Goal: Information Seeking & Learning: Learn about a topic

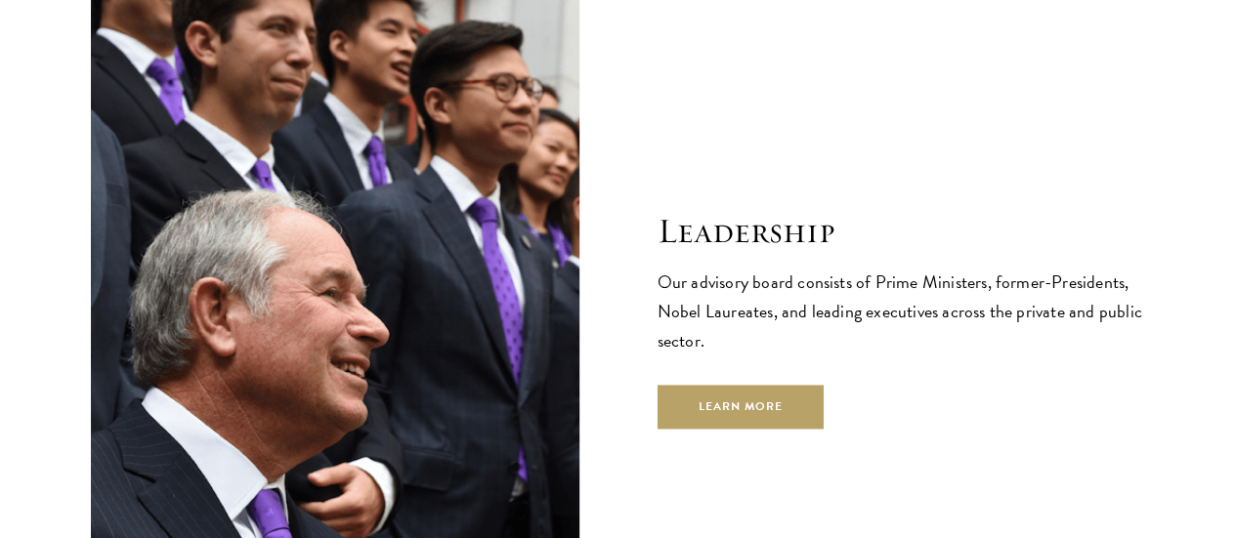
scroll to position [6538, 0]
click at [639, 317] on div "Leadership Our advisory board consists of Prime Ministers, former-Presidents, N…" at bounding box center [618, 319] width 1055 height 652
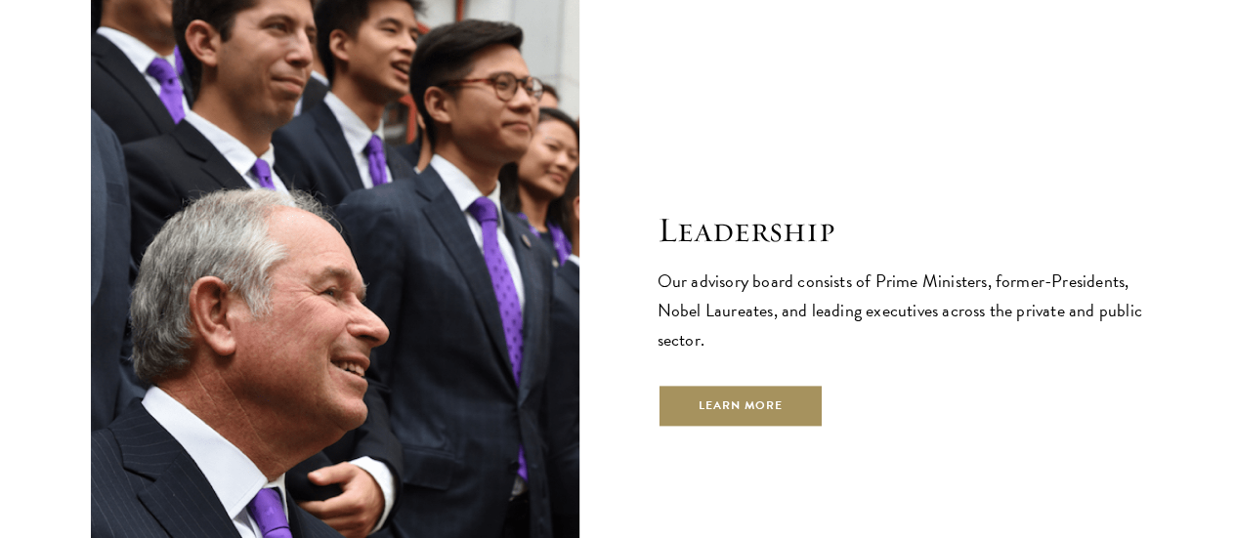
click at [721, 384] on link "Learn More" at bounding box center [741, 406] width 167 height 44
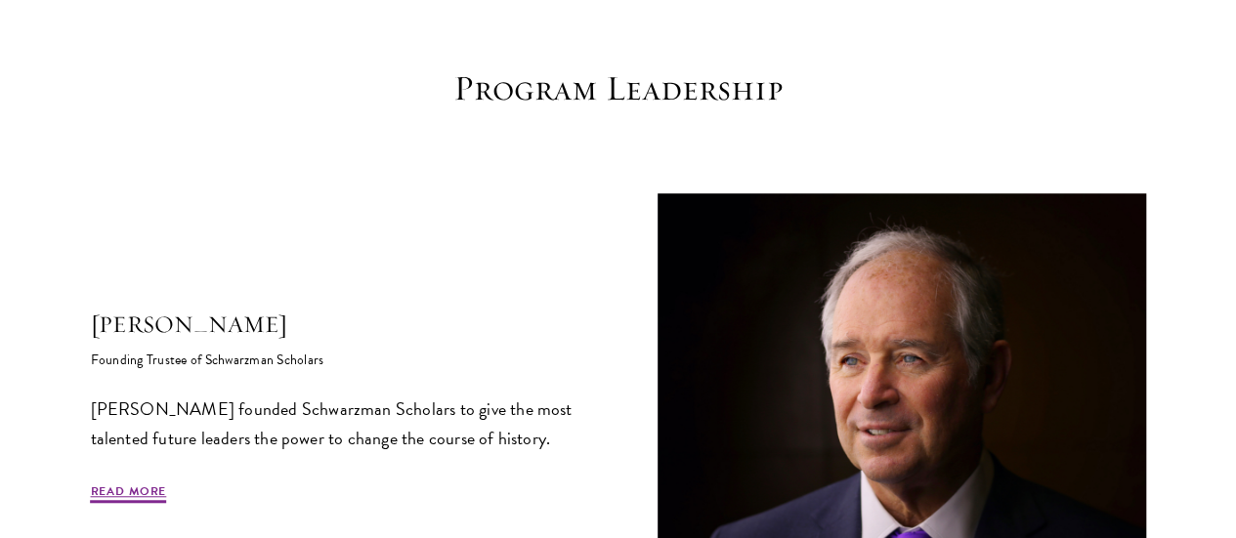
scroll to position [539, 0]
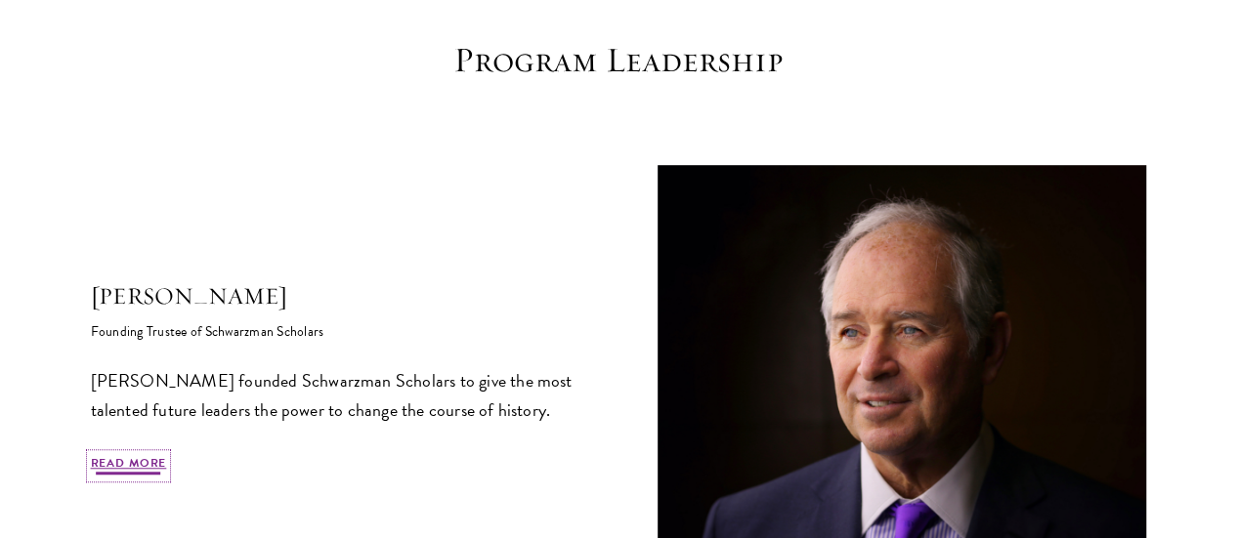
click at [167, 457] on link "Read More" at bounding box center [129, 465] width 76 height 23
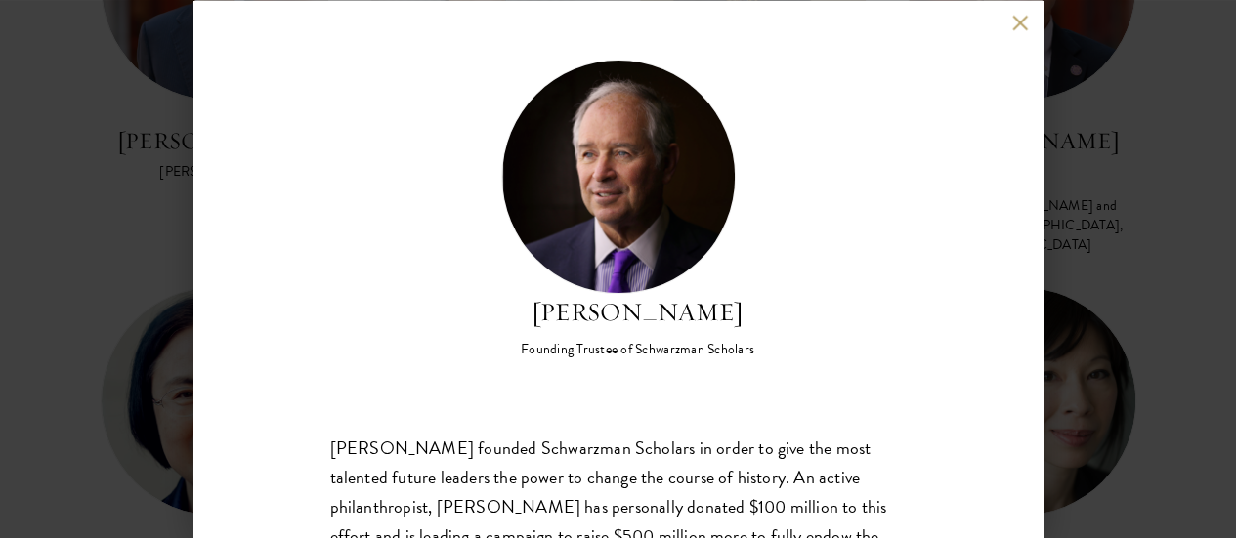
click at [1013, 21] on button at bounding box center [1020, 23] width 17 height 17
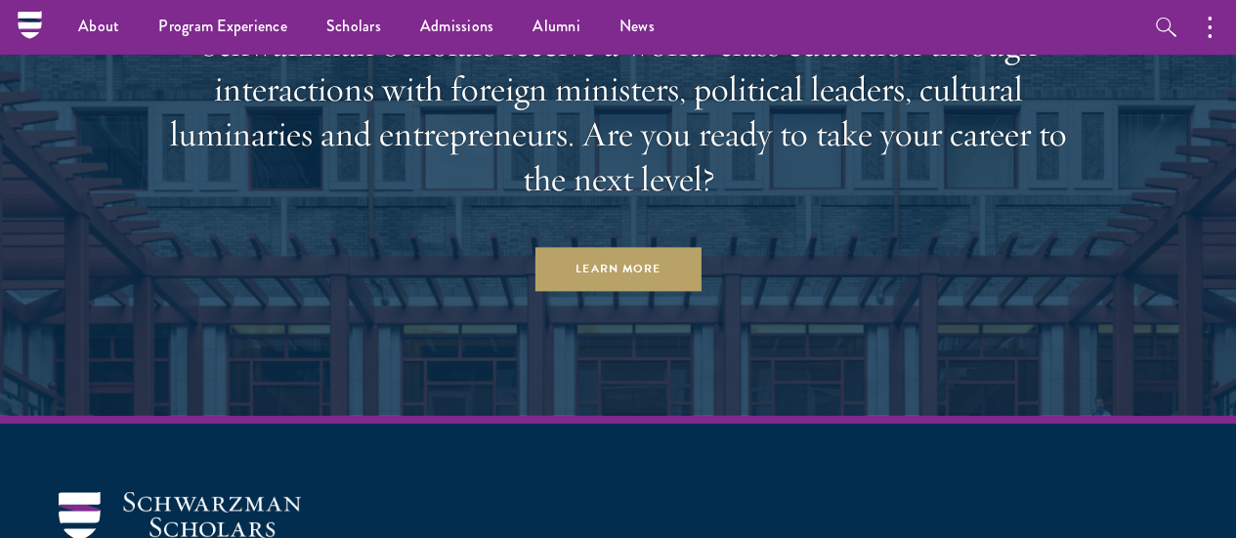
scroll to position [6501, 0]
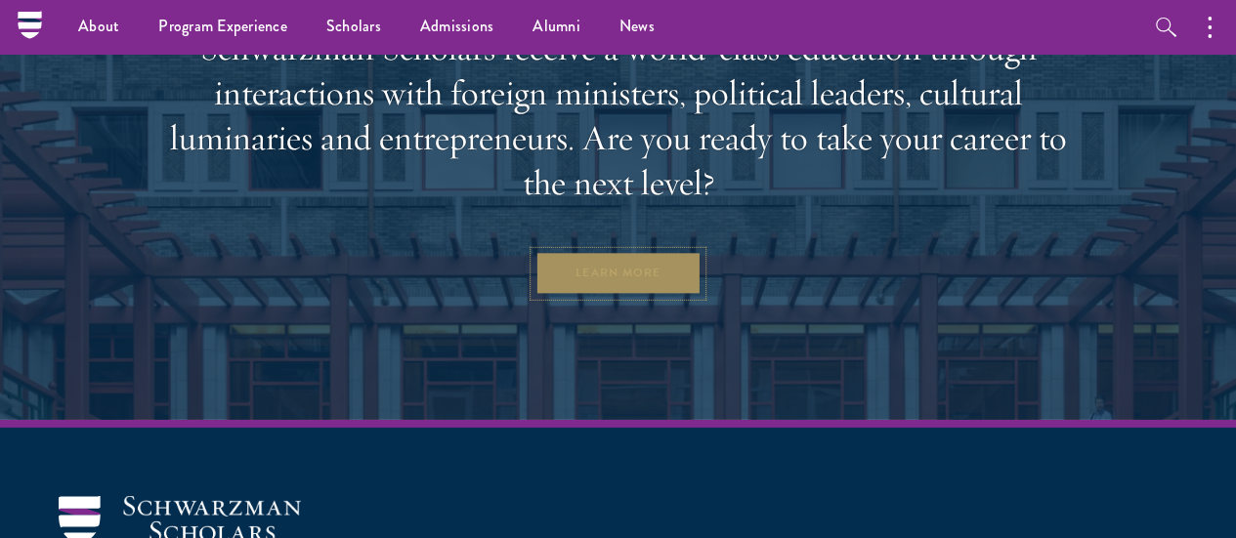
click at [572, 252] on link "Learn More" at bounding box center [618, 274] width 167 height 44
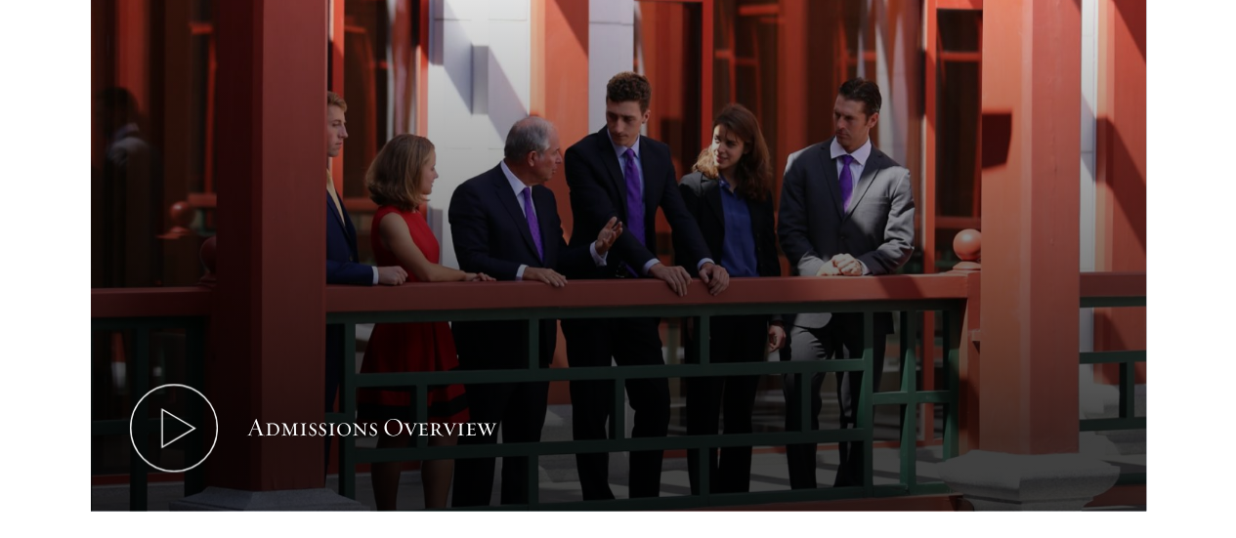
scroll to position [1062, 0]
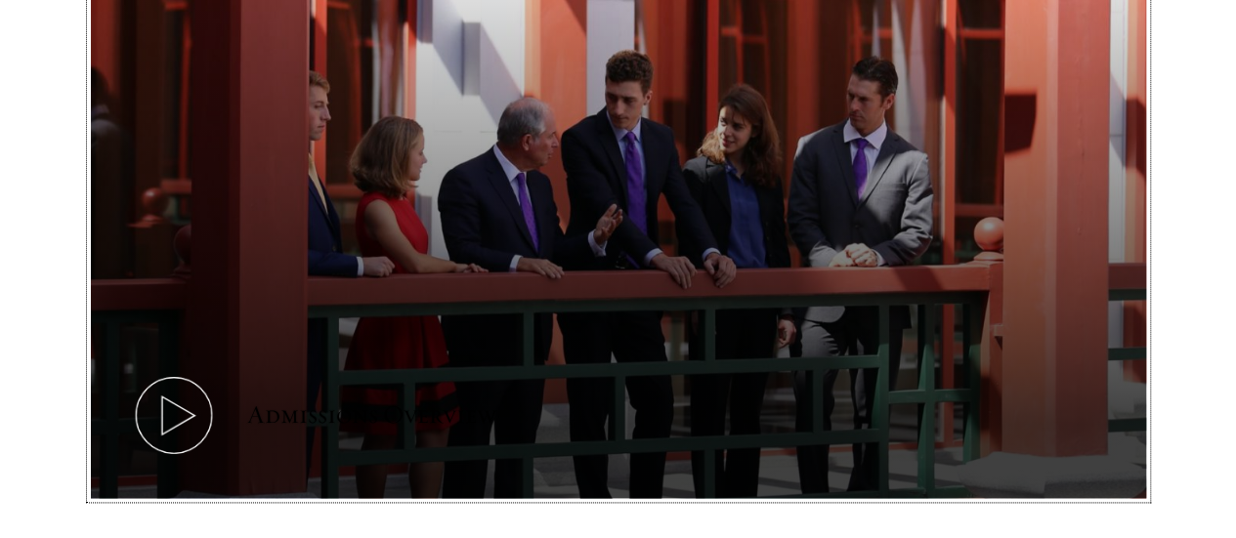
click at [616, 148] on button "Admissions Overview" at bounding box center [618, 202] width 1055 height 594
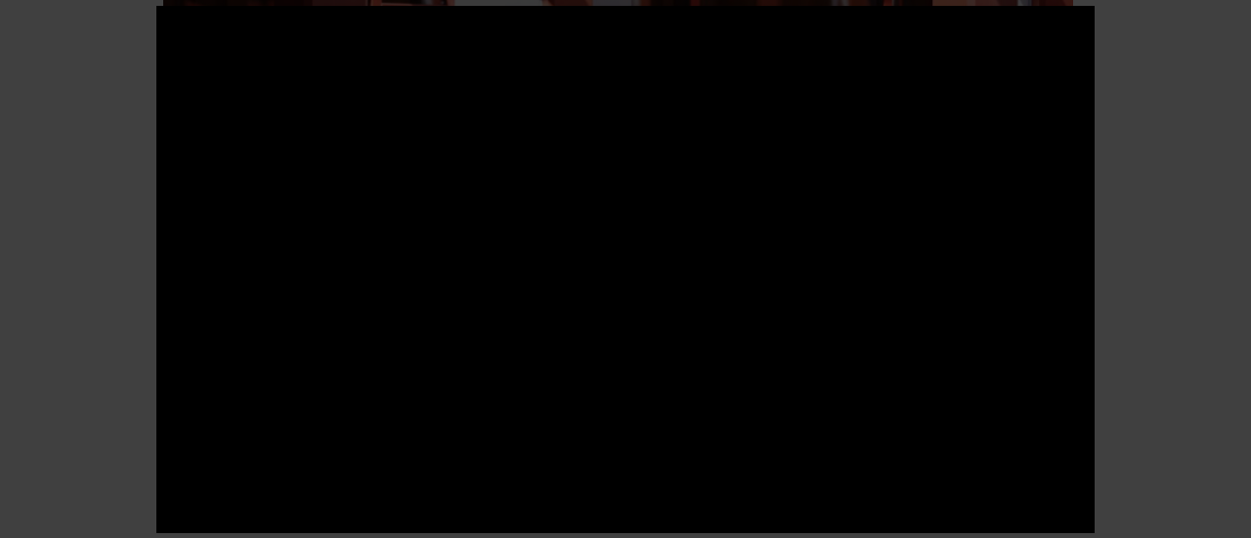
click at [33, 294] on div at bounding box center [625, 269] width 1251 height 538
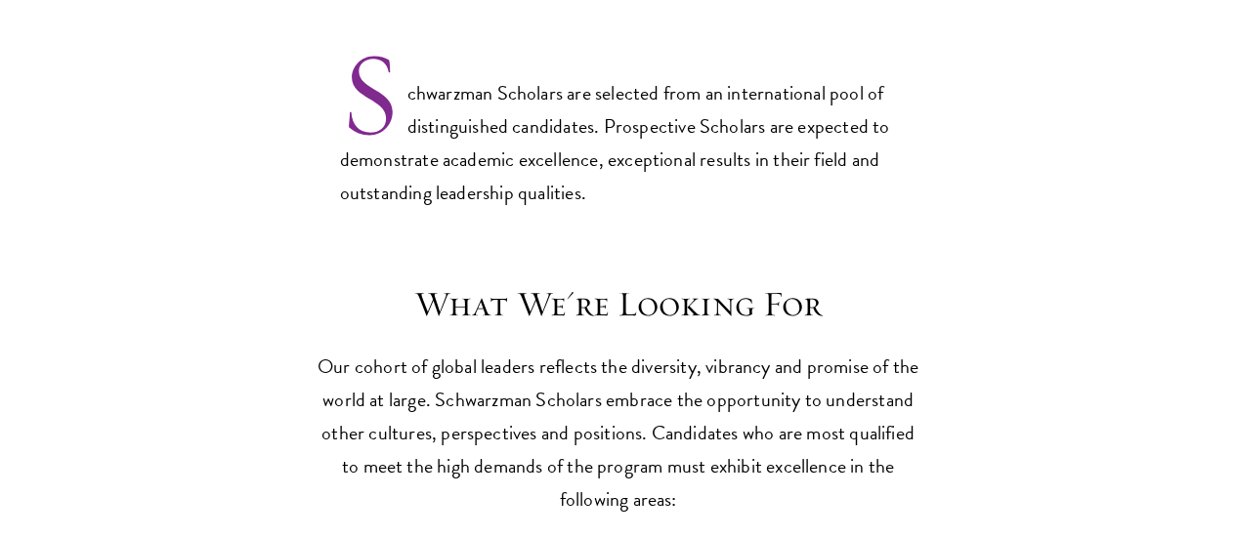
scroll to position [1581, 0]
drag, startPoint x: 744, startPoint y: 136, endPoint x: 811, endPoint y: 134, distance: 67.5
click at [811, 134] on p "Schwarzman Scholars are selected from an international pool of distinguished ca…" at bounding box center [618, 128] width 557 height 162
click at [681, 403] on p "Our cohort of global leaders reflects the diversity, vibrancy and promise of th…" at bounding box center [619, 432] width 606 height 166
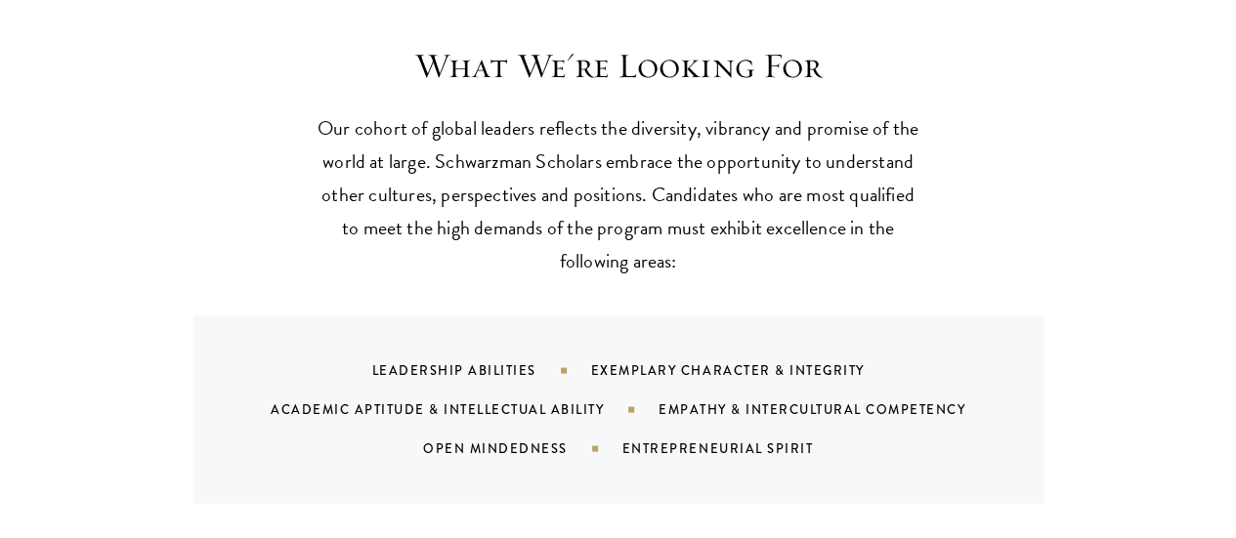
scroll to position [1822, 0]
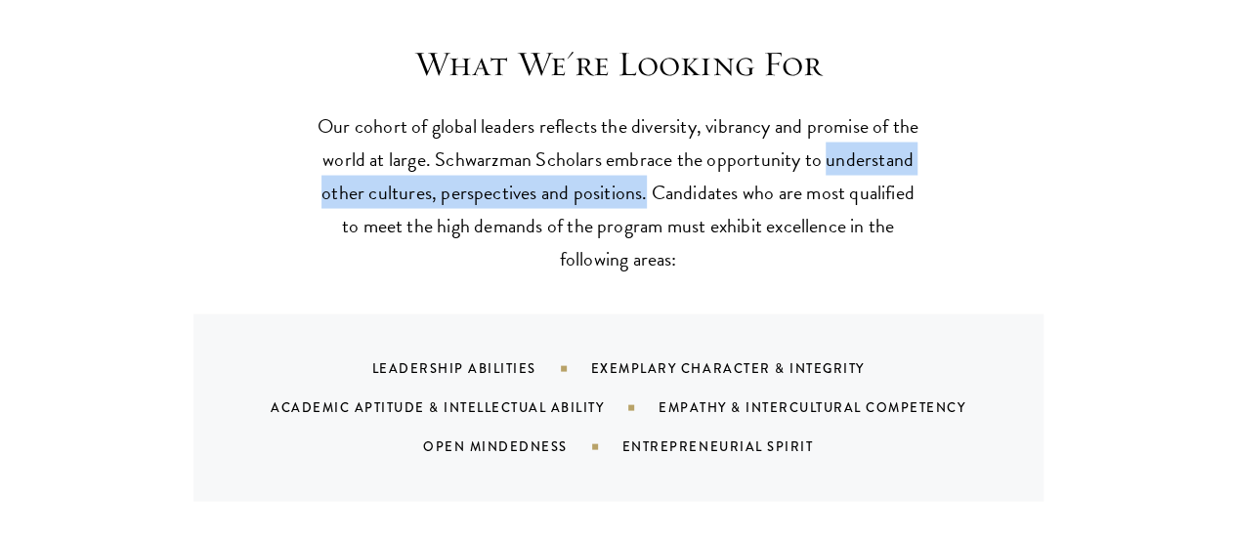
drag, startPoint x: 457, startPoint y: 159, endPoint x: 913, endPoint y: 161, distance: 455.4
click at [913, 161] on p "Our cohort of global leaders reflects the diversity, vibrancy and promise of th…" at bounding box center [619, 191] width 606 height 166
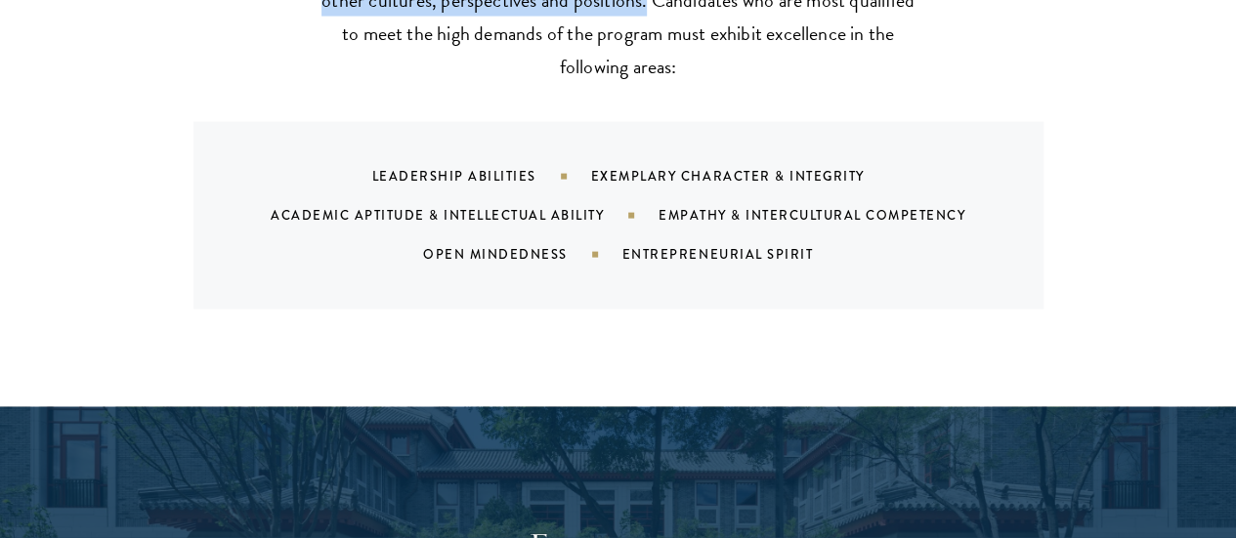
scroll to position [2017, 0]
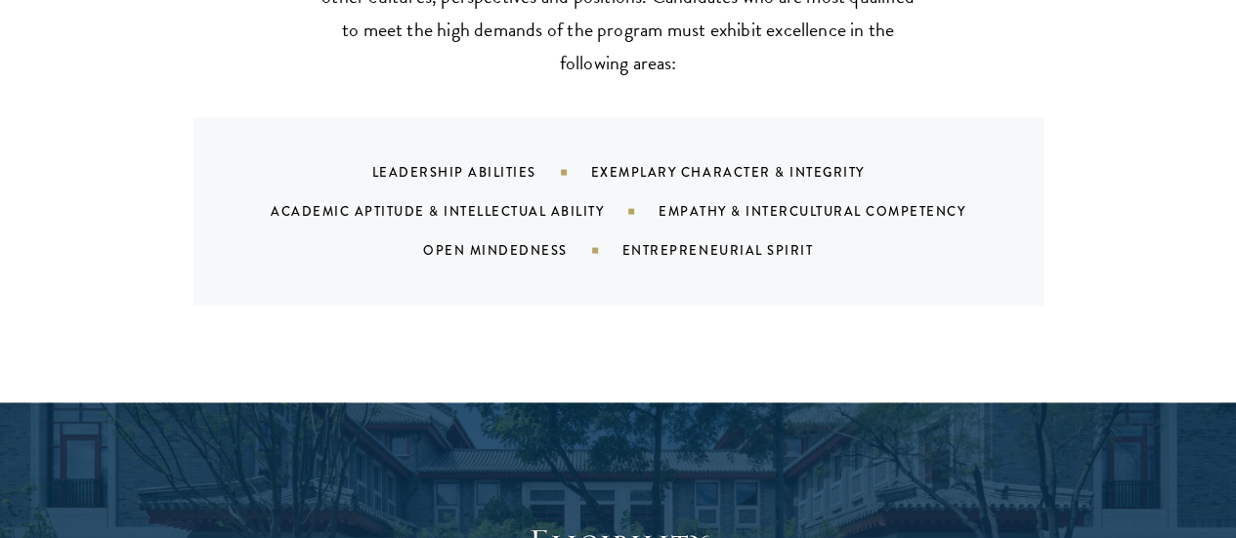
click at [369, 202] on div "Academic Aptitude & Intellectual Ability" at bounding box center [465, 211] width 388 height 19
drag, startPoint x: 362, startPoint y: 140, endPoint x: 529, endPoint y: 152, distance: 167.6
click at [529, 163] on div "Leadership Abilities" at bounding box center [481, 172] width 219 height 19
click at [576, 163] on div "Leadership Abilities" at bounding box center [481, 172] width 219 height 19
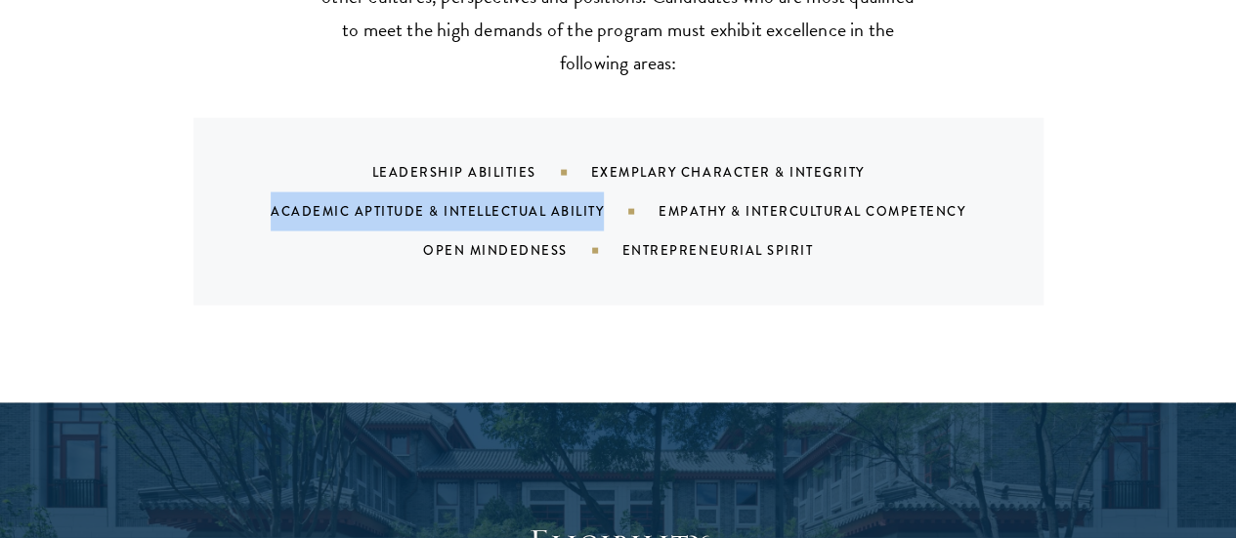
drag, startPoint x: 252, startPoint y: 184, endPoint x: 609, endPoint y: 168, distance: 357.0
click at [609, 168] on div "Leadership Abilities Exemplary Character & Integrity Academic Aptitude & Intell…" at bounding box center [642, 211] width 803 height 117
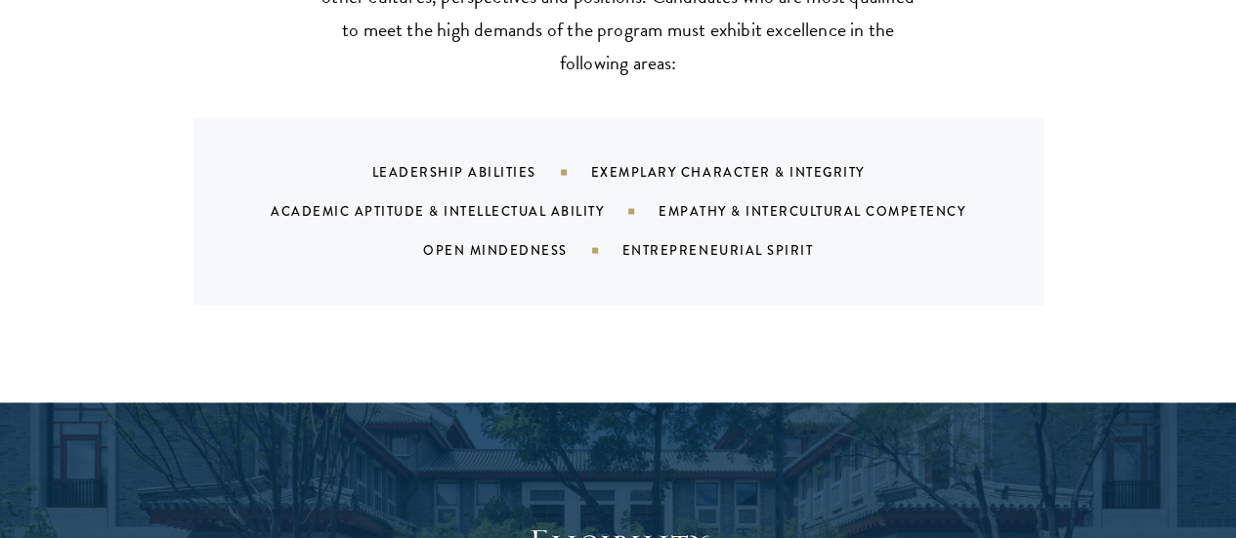
click at [609, 168] on div "Leadership Abilities Exemplary Character & Integrity Academic Aptitude & Intell…" at bounding box center [642, 211] width 803 height 117
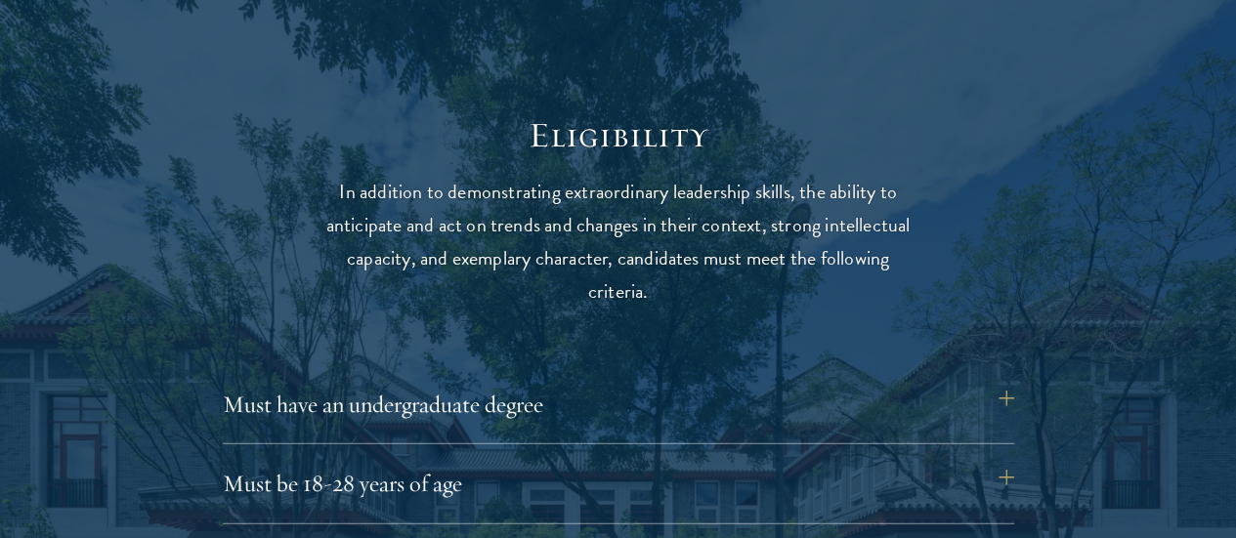
scroll to position [2424, 0]
drag, startPoint x: 686, startPoint y: 159, endPoint x: 813, endPoint y: 164, distance: 127.1
click at [813, 175] on p "In addition to demonstrating extraordinary leadership skills, the ability to an…" at bounding box center [619, 241] width 606 height 133
click at [555, 175] on p "In addition to demonstrating extraordinary leadership skills, the ability to an…" at bounding box center [619, 241] width 606 height 133
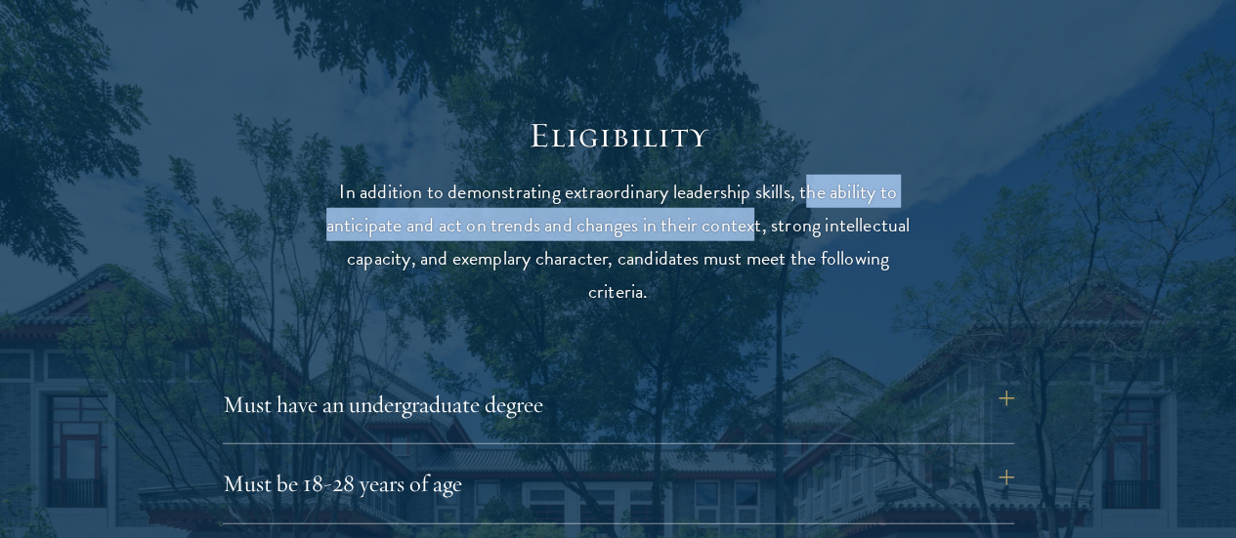
drag, startPoint x: 833, startPoint y: 158, endPoint x: 834, endPoint y: 188, distance: 29.3
click at [834, 188] on p "In addition to demonstrating extraordinary leadership skills, the ability to an…" at bounding box center [619, 241] width 606 height 133
click at [740, 181] on p "In addition to demonstrating extraordinary leadership skills, the ability to an…" at bounding box center [619, 241] width 606 height 133
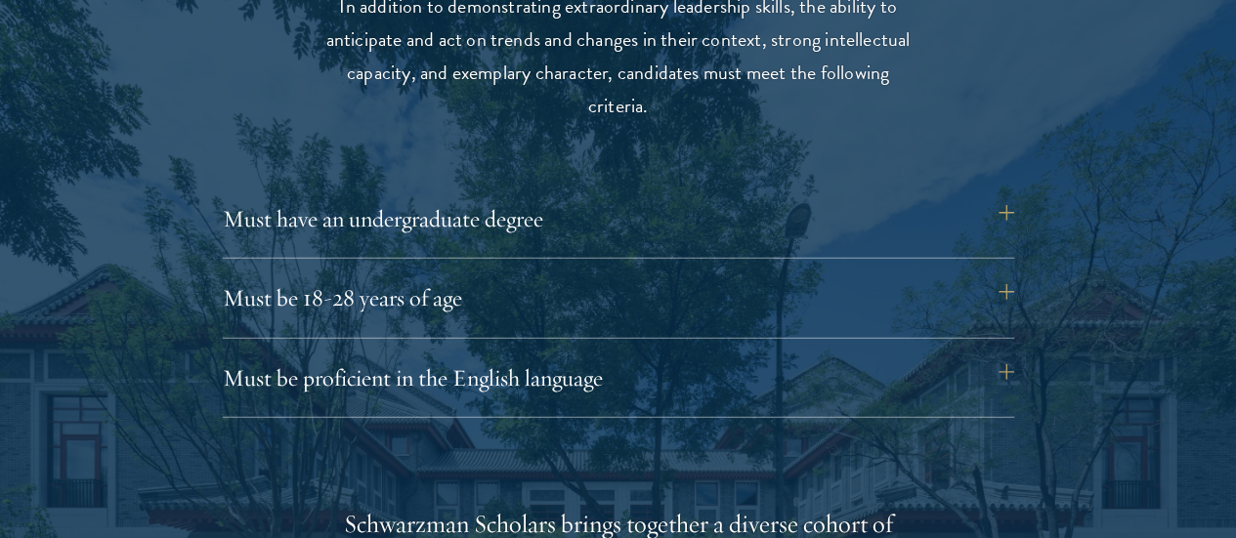
scroll to position [2629, 0]
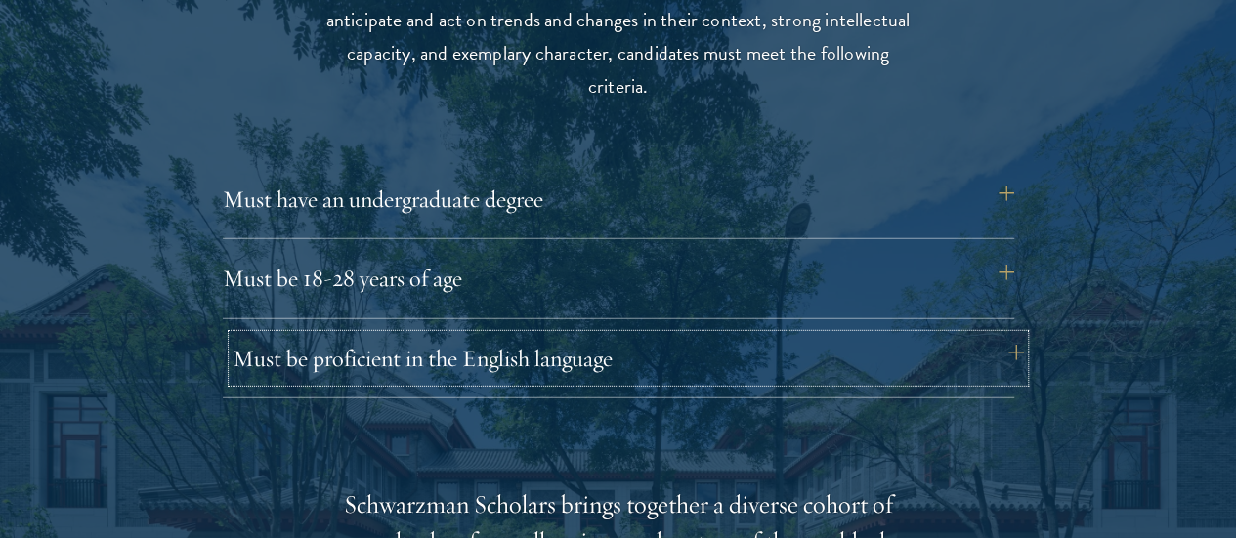
click at [478, 335] on button "Must be proficient in the English language" at bounding box center [629, 358] width 792 height 47
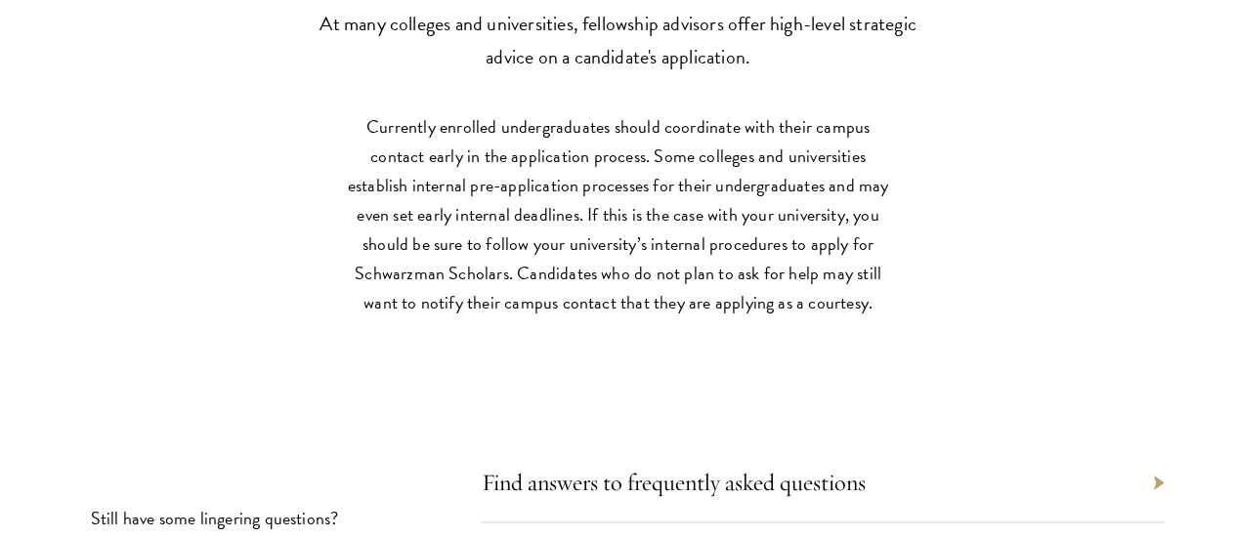
scroll to position [8743, 0]
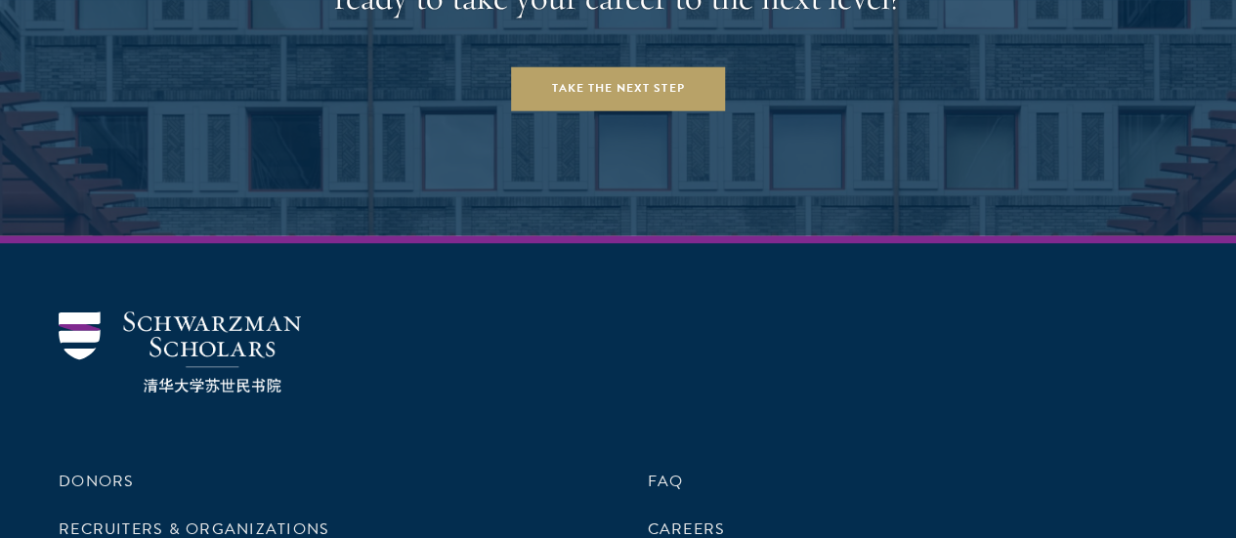
scroll to position [8059, 0]
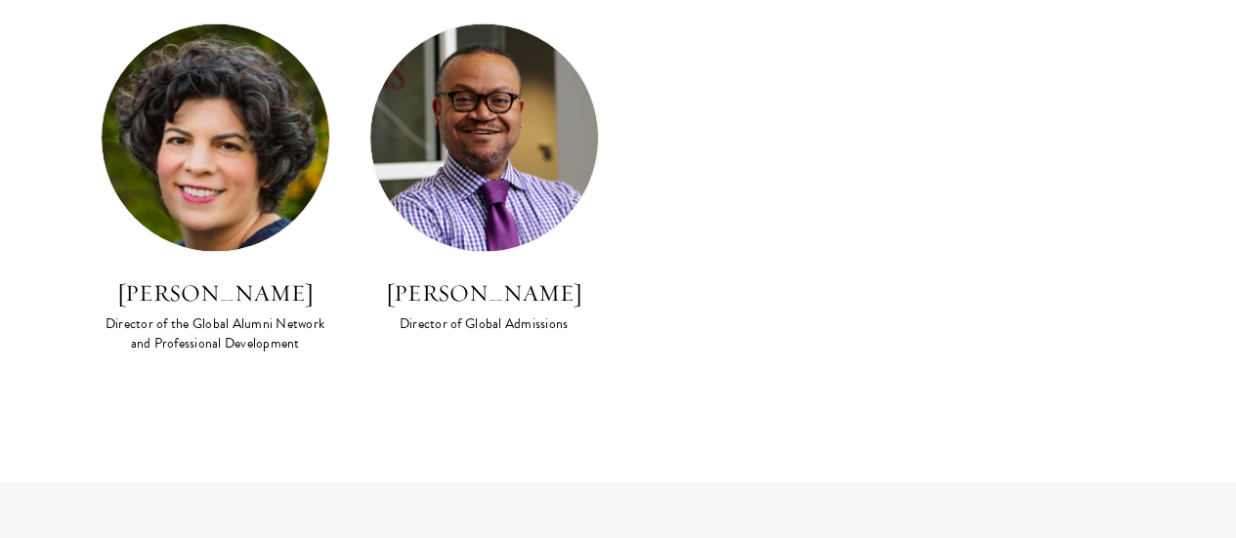
scroll to position [2076, 0]
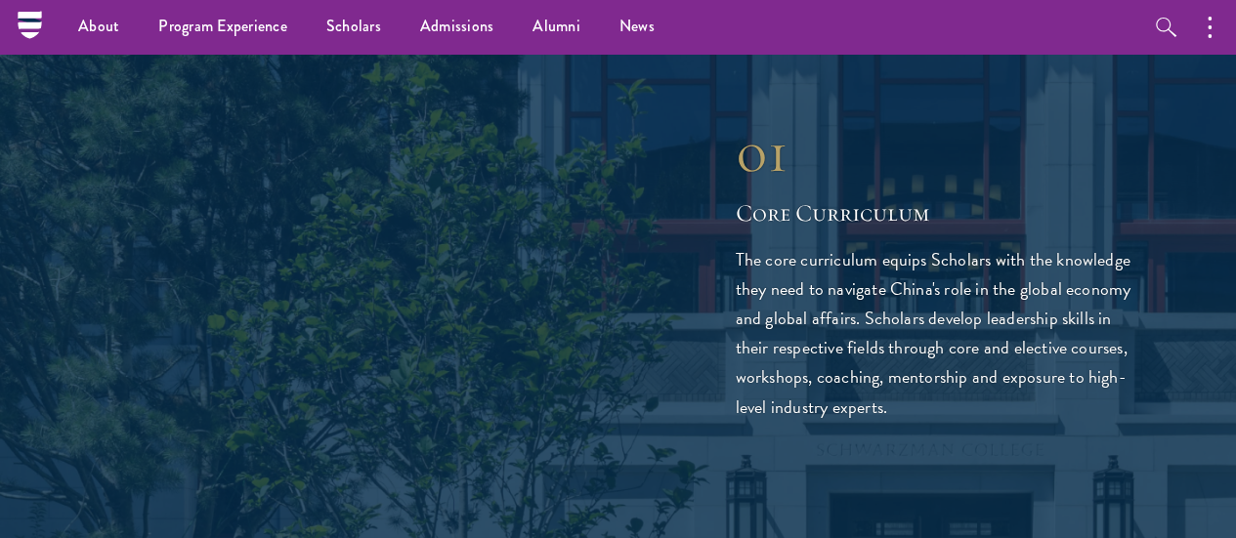
scroll to position [2692, 0]
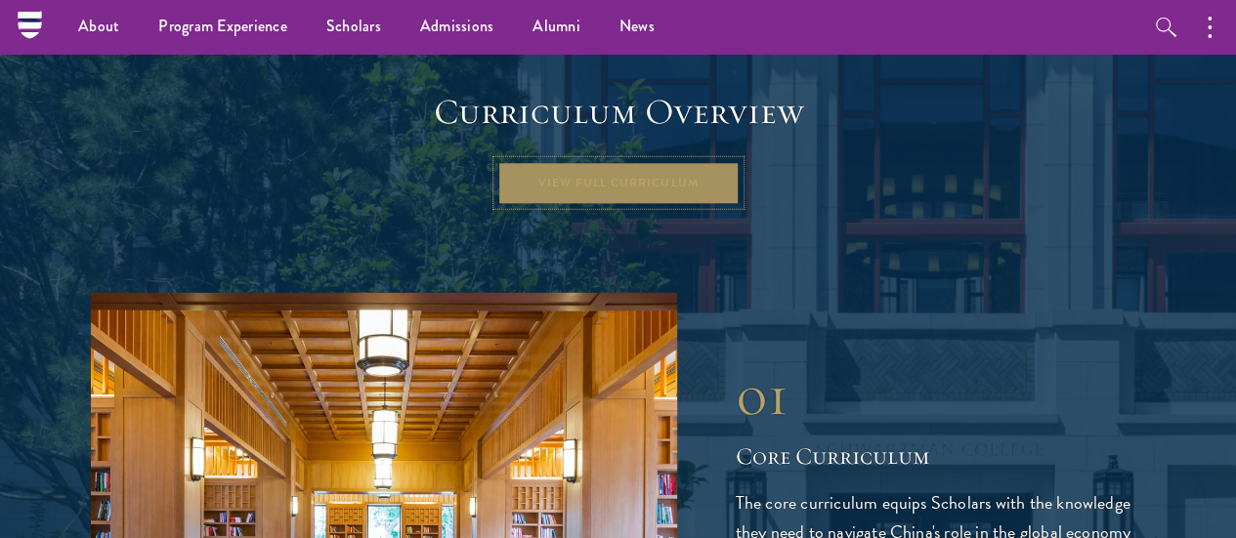
click at [548, 161] on link "View Full Curriculum" at bounding box center [618, 183] width 242 height 44
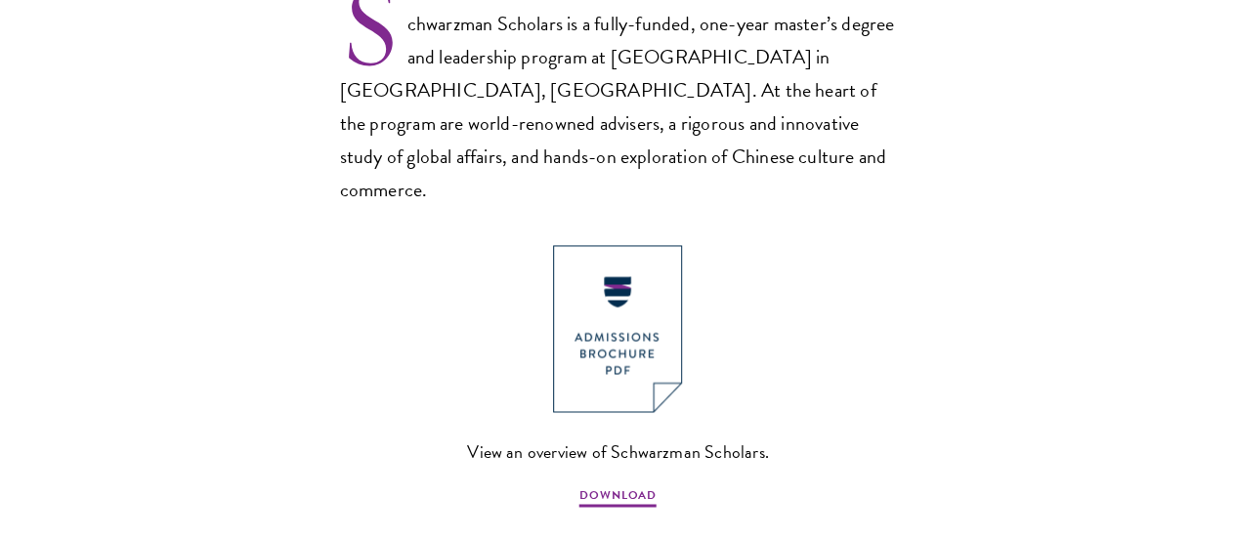
scroll to position [1355, 0]
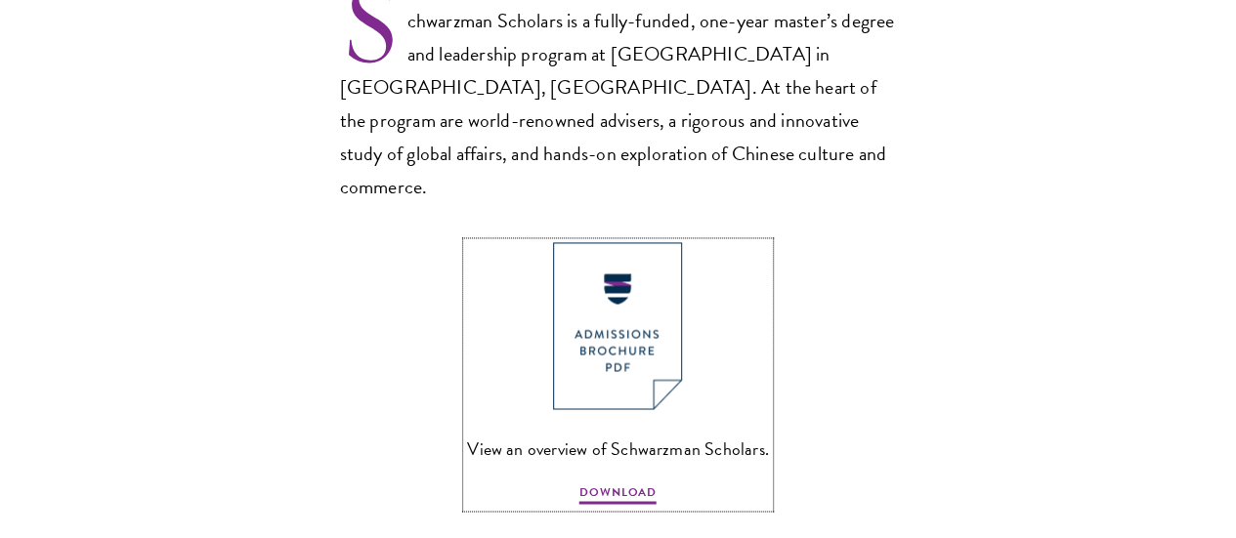
click at [602, 357] on img at bounding box center [617, 325] width 129 height 167
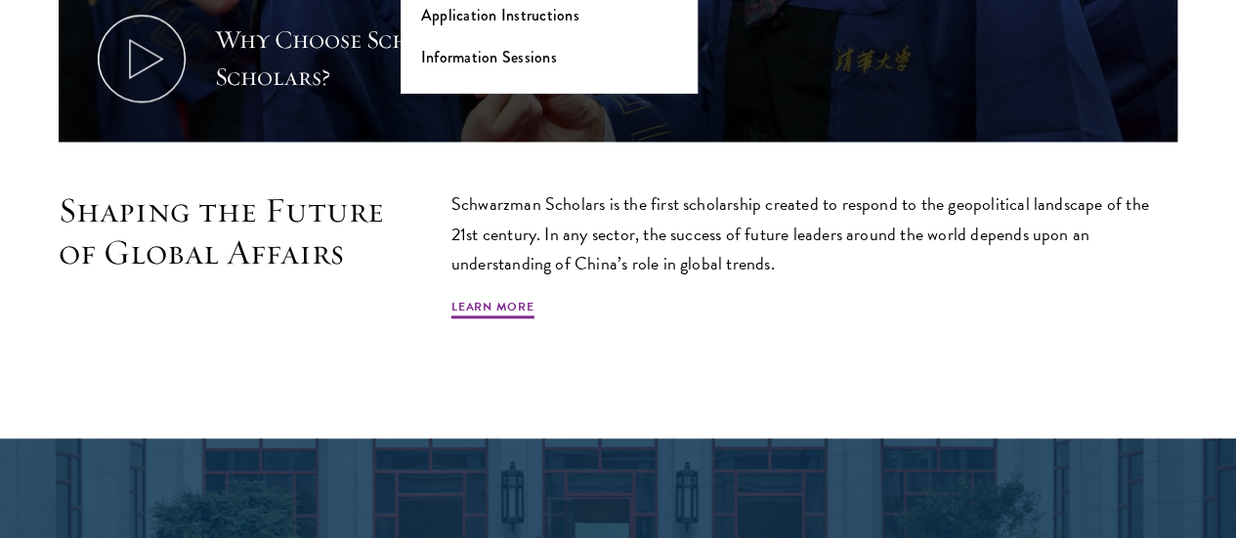
scroll to position [1067, 0]
